Goal: Task Accomplishment & Management: Use online tool/utility

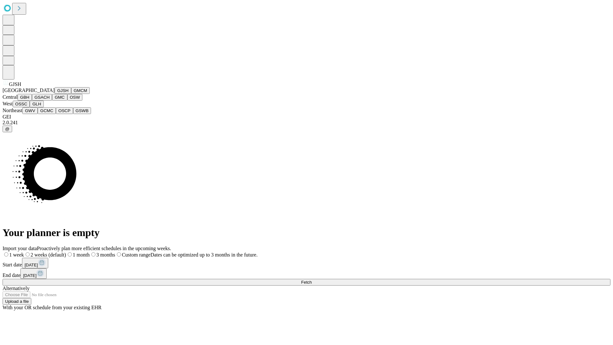
click at [55, 94] on button "GJSH" at bounding box center [63, 90] width 17 height 7
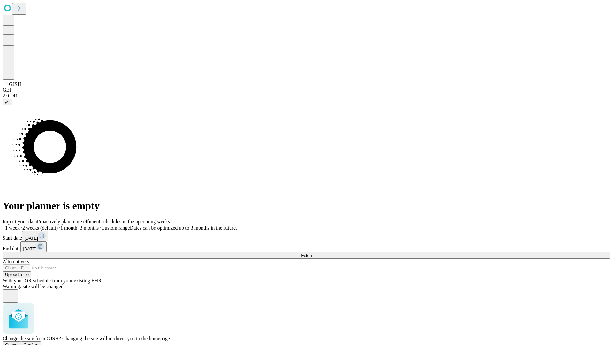
click at [39, 342] on span "Confirm" at bounding box center [31, 344] width 15 height 5
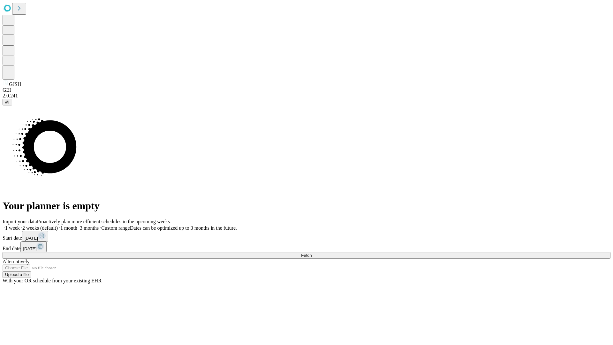
click at [58, 225] on label "2 weeks (default)" at bounding box center [39, 227] width 38 height 5
click at [311, 253] on span "Fetch" at bounding box center [306, 255] width 11 height 5
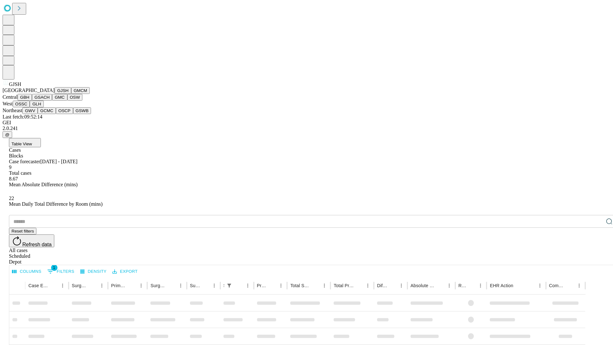
click at [71, 94] on button "GMCM" at bounding box center [80, 90] width 19 height 7
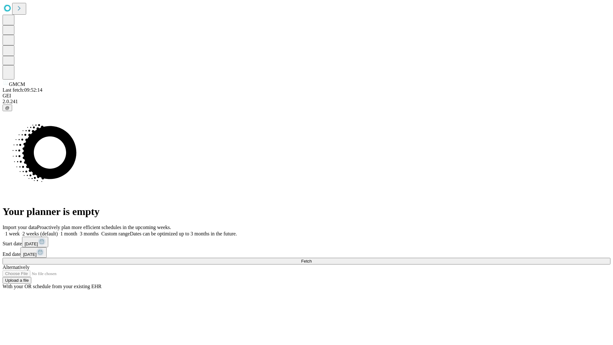
click at [58, 231] on label "2 weeks (default)" at bounding box center [39, 233] width 38 height 5
click at [311, 258] on span "Fetch" at bounding box center [306, 260] width 11 height 5
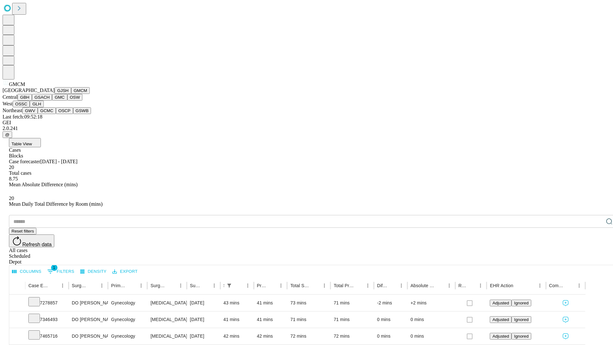
click at [32, 100] on button "GBH" at bounding box center [25, 97] width 14 height 7
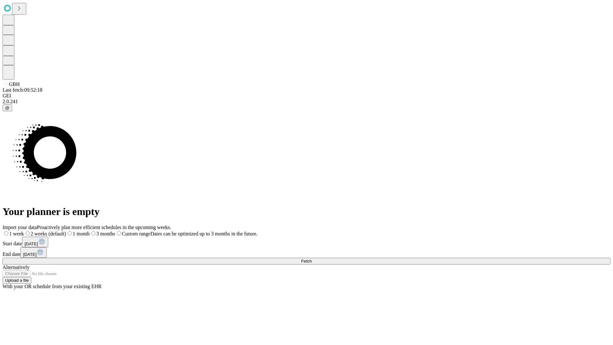
click at [66, 231] on label "2 weeks (default)" at bounding box center [45, 233] width 42 height 5
click at [311, 258] on span "Fetch" at bounding box center [306, 260] width 11 height 5
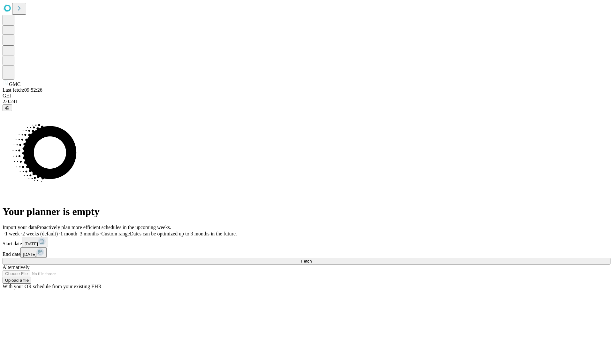
click at [58, 231] on label "2 weeks (default)" at bounding box center [39, 233] width 38 height 5
click at [311, 258] on span "Fetch" at bounding box center [306, 260] width 11 height 5
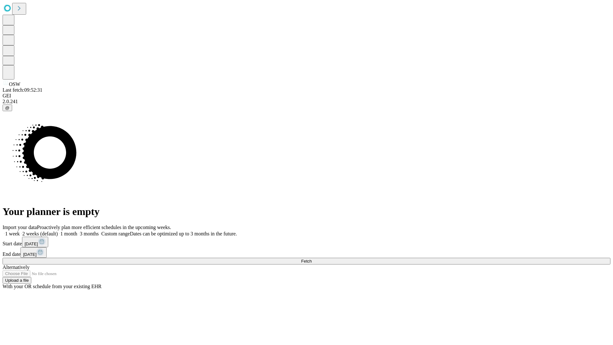
click at [311, 258] on span "Fetch" at bounding box center [306, 260] width 11 height 5
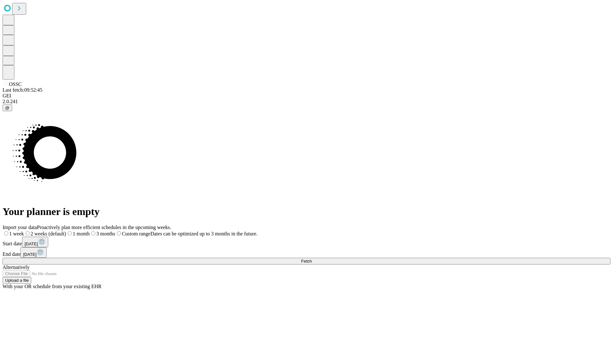
click at [66, 231] on label "2 weeks (default)" at bounding box center [45, 233] width 42 height 5
click at [311, 258] on span "Fetch" at bounding box center [306, 260] width 11 height 5
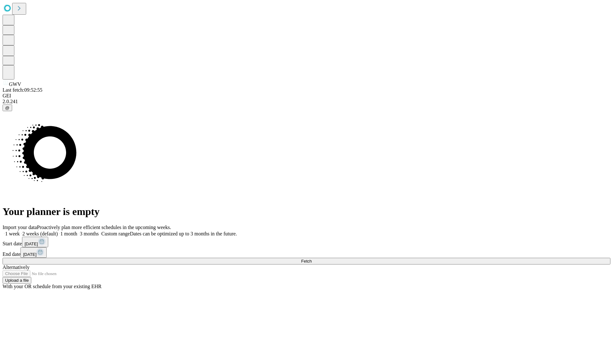
click at [58, 231] on label "2 weeks (default)" at bounding box center [39, 233] width 38 height 5
click at [311, 258] on span "Fetch" at bounding box center [306, 260] width 11 height 5
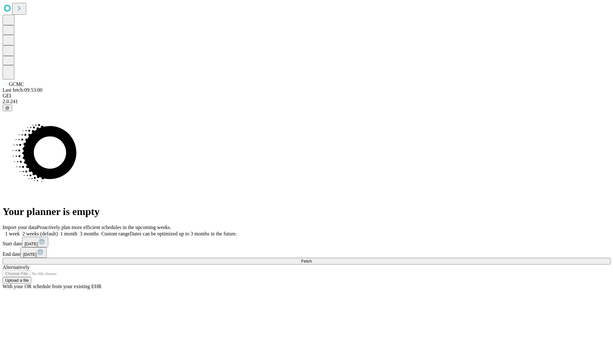
click at [58, 231] on label "2 weeks (default)" at bounding box center [39, 233] width 38 height 5
click at [311, 258] on span "Fetch" at bounding box center [306, 260] width 11 height 5
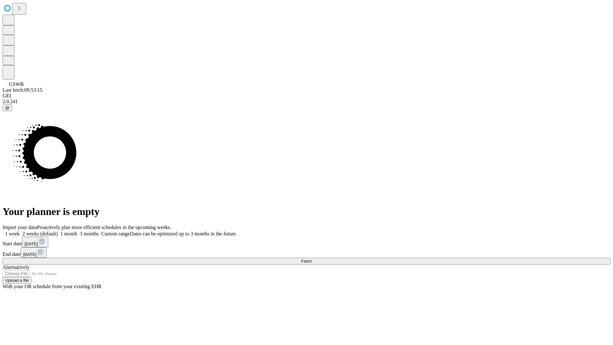
click at [311, 258] on span "Fetch" at bounding box center [306, 260] width 11 height 5
